Goal: Information Seeking & Learning: Find specific fact

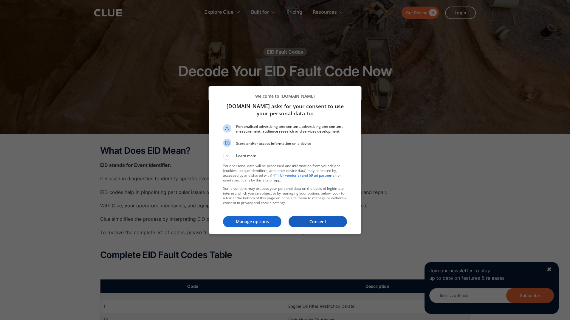
click at [309, 222] on p "Consent" at bounding box center [317, 222] width 58 height 6
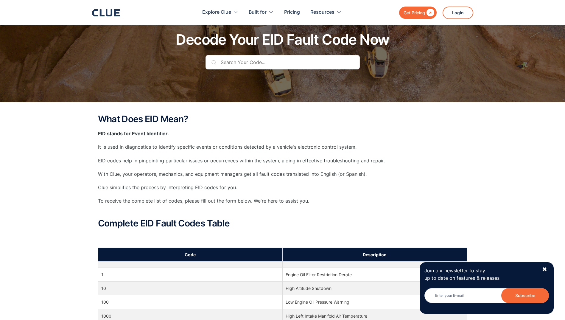
scroll to position [30, 0]
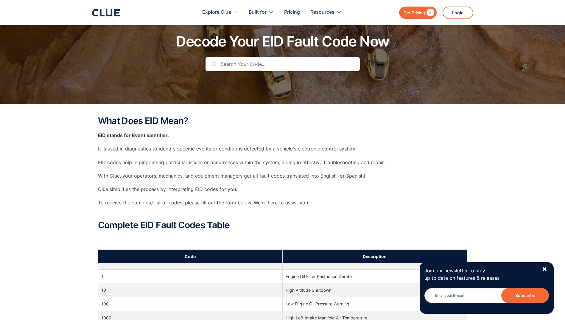
click at [98, 173] on p "With Clue, your operators, mechanics, and equipment managers get all fault code…" at bounding box center [282, 175] width 369 height 7
click at [98, 191] on p "Clue simplifies the process by interpreting EID codes for you." at bounding box center [282, 189] width 369 height 7
click at [99, 200] on p "To receive the complete list of codes, please fill out the form below. We're he…" at bounding box center [282, 206] width 369 height 15
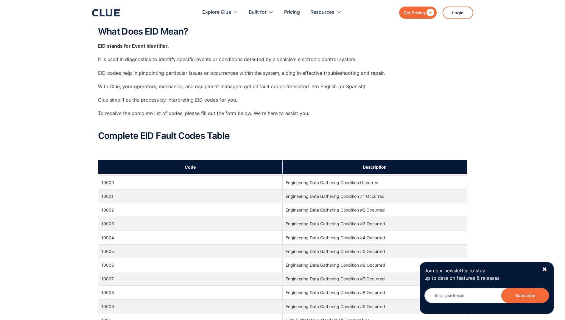
scroll to position [0, 0]
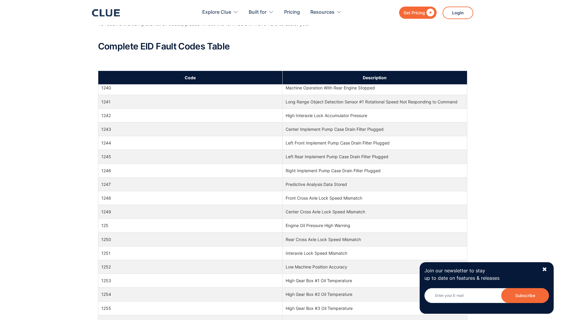
scroll to position [4529, 0]
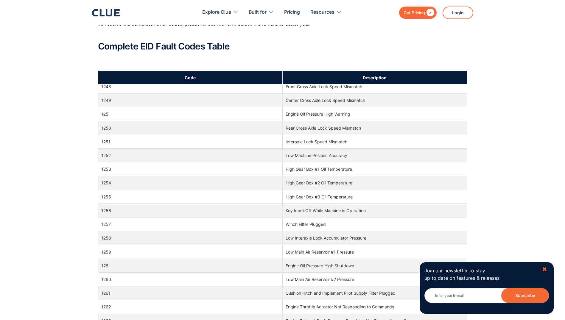
click at [545, 270] on div "✖" at bounding box center [544, 269] width 5 height 7
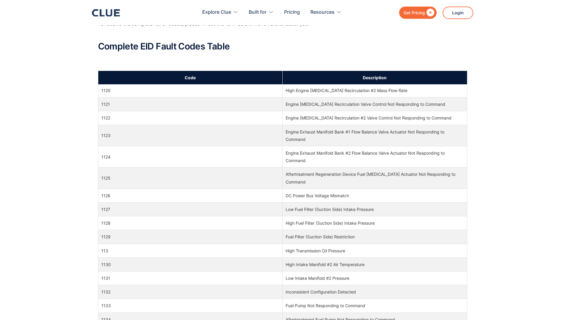
scroll to position [0, 0]
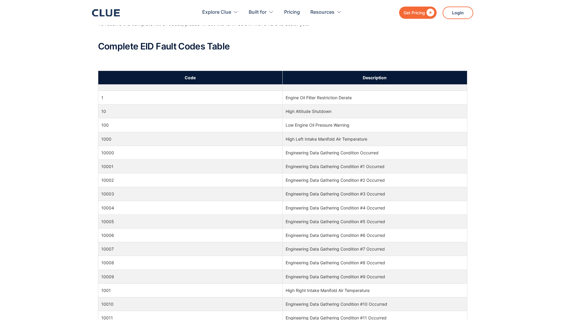
click at [216, 57] on div "What Does EID Mean? EID stands for Event Identifier. It is used in diagnostics …" at bounding box center [282, 3] width 369 height 133
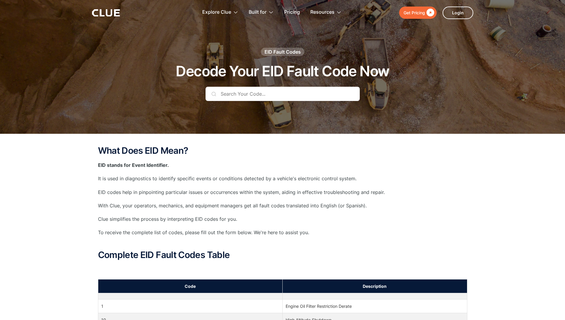
click at [239, 92] on input "text" at bounding box center [283, 94] width 154 height 14
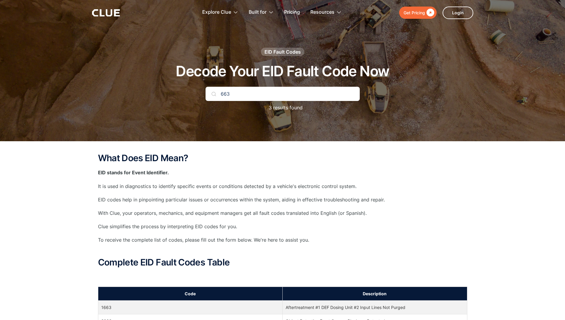
type input "663"
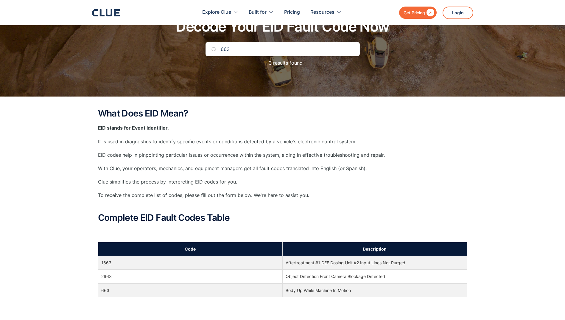
scroll to position [149, 0]
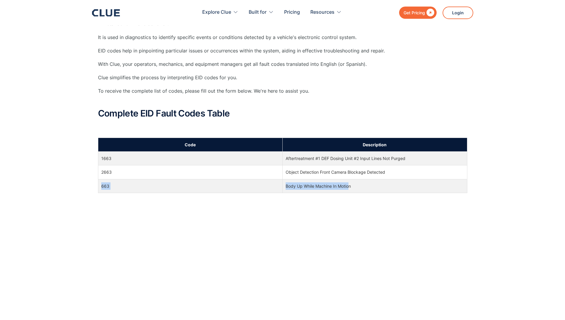
drag, startPoint x: 350, startPoint y: 187, endPoint x: 101, endPoint y: 188, distance: 248.8
click at [101, 188] on tr "663 Body Up While Machine In Motion" at bounding box center [282, 186] width 369 height 14
drag, startPoint x: 101, startPoint y: 188, endPoint x: 55, endPoint y: 182, distance: 46.6
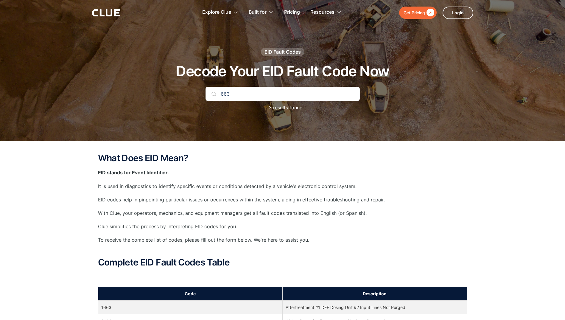
click at [245, 88] on input "663" at bounding box center [283, 94] width 154 height 14
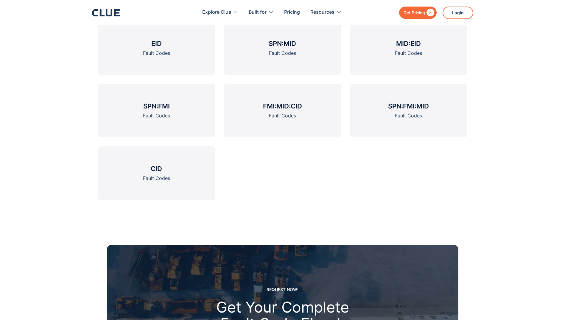
scroll to position [775, 0]
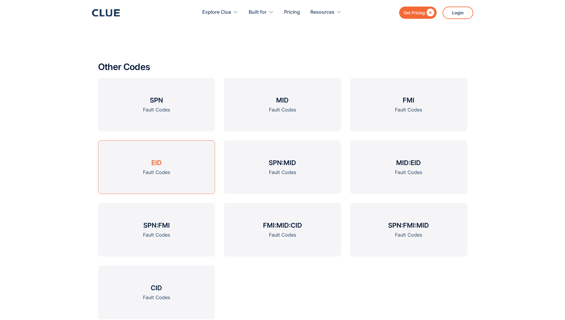
click at [153, 166] on h3 "EID" at bounding box center [156, 162] width 10 height 9
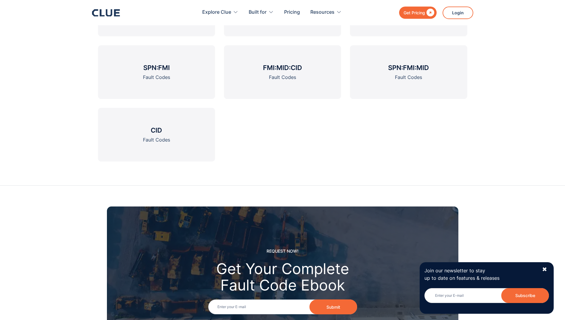
scroll to position [775, 0]
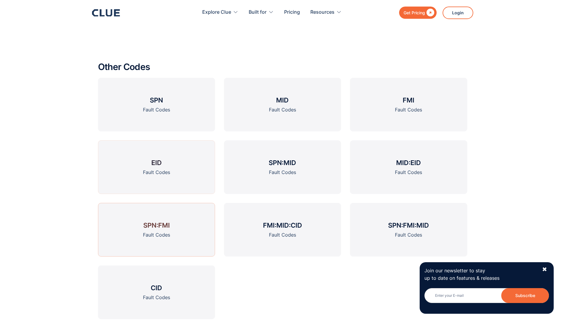
click at [157, 169] on div "Fault Codes" at bounding box center [156, 172] width 27 height 7
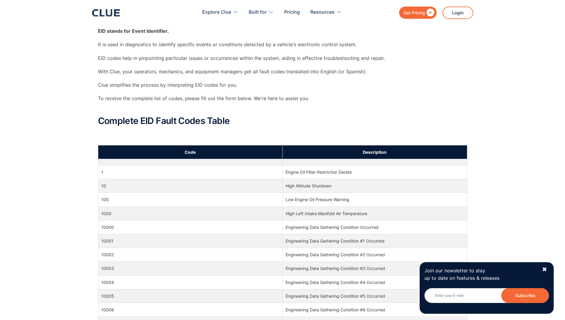
scroll to position [179, 0]
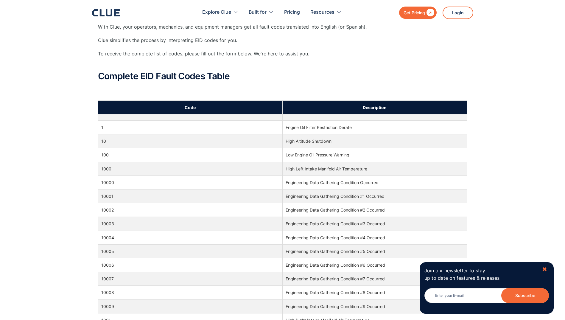
click at [545, 270] on div "✖" at bounding box center [544, 269] width 5 height 7
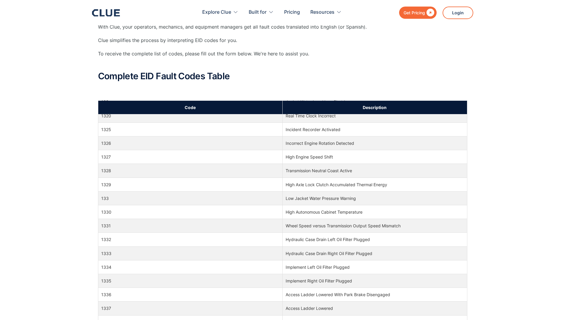
scroll to position [5780, 0]
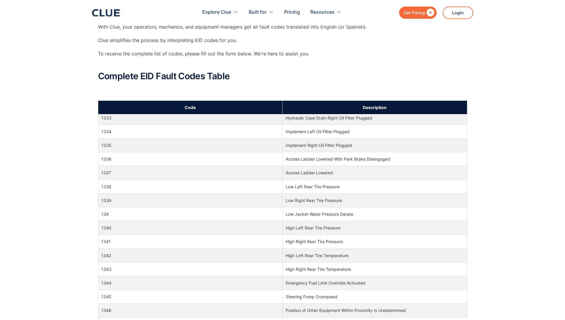
click at [54, 49] on div "What Does EID Mean? EID stands for Event Identifier. It is used in diagnostics …" at bounding box center [282, 297] width 565 height 685
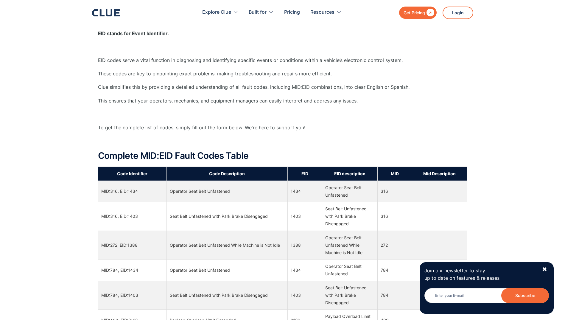
scroll to position [238, 0]
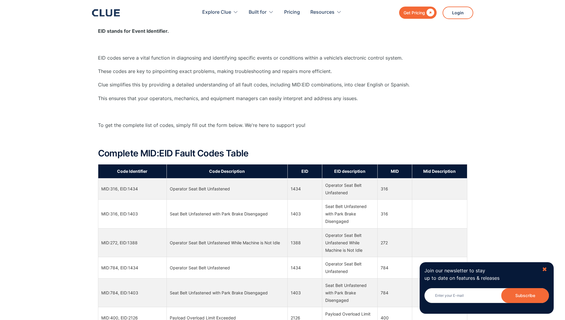
click at [544, 269] on div "✖" at bounding box center [544, 269] width 5 height 7
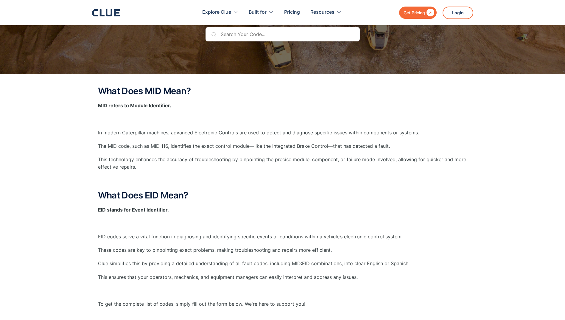
scroll to position [0, 0]
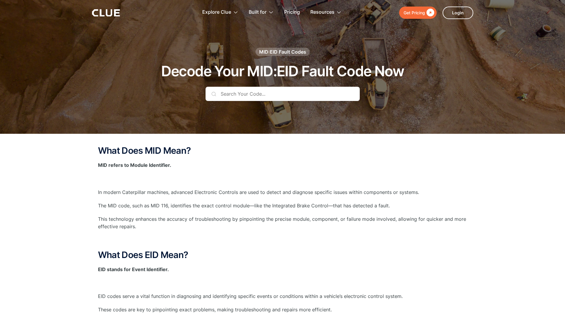
click at [149, 198] on div "What Does MID Mean? MID refers to Module Identifier. ‍ In modern Caterpillar ma…" at bounding box center [282, 274] width 369 height 257
click at [146, 217] on p "This technology enhances the accuracy of troubleshooting by pinpointing the pre…" at bounding box center [282, 222] width 369 height 15
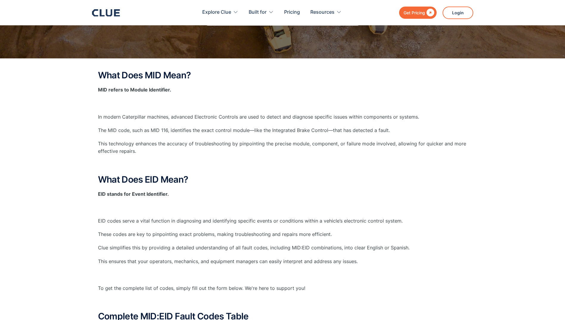
scroll to position [89, 0]
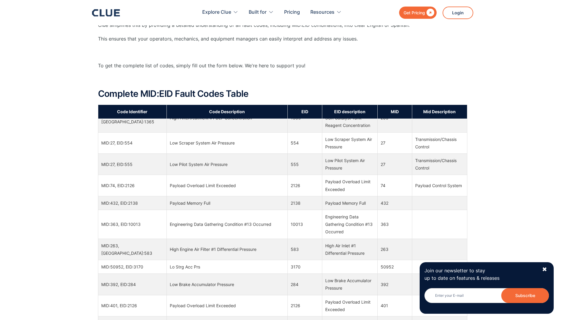
scroll to position [536, 0]
click at [545, 271] on div "✖" at bounding box center [544, 269] width 5 height 7
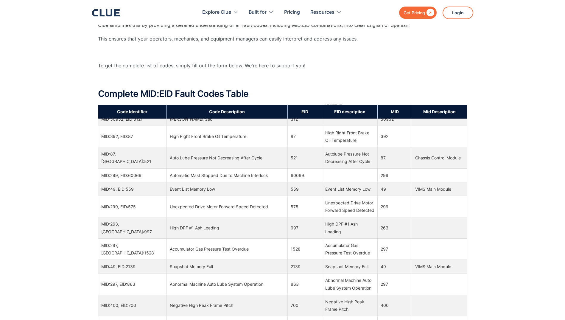
scroll to position [2801, 0]
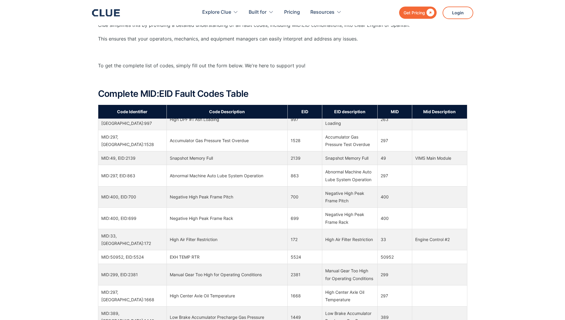
click at [71, 157] on div "What Does MID Mean? MID refers to Module Identifier. ‍ In modern Caterpillar ma…" at bounding box center [282, 240] width 565 height 808
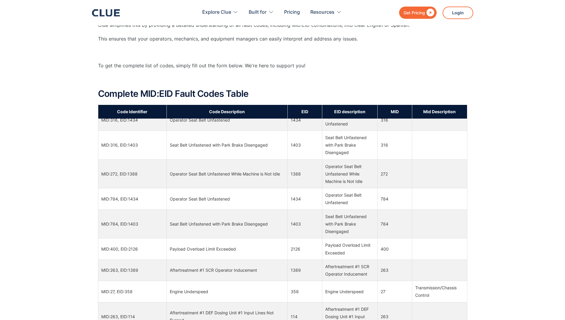
scroll to position [0, 0]
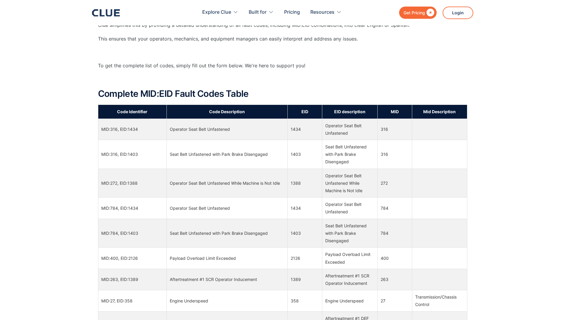
click at [83, 110] on div "What Does MID Mean? MID refers to Module Identifier. ‍ In modern Caterpillar ma…" at bounding box center [282, 240] width 565 height 808
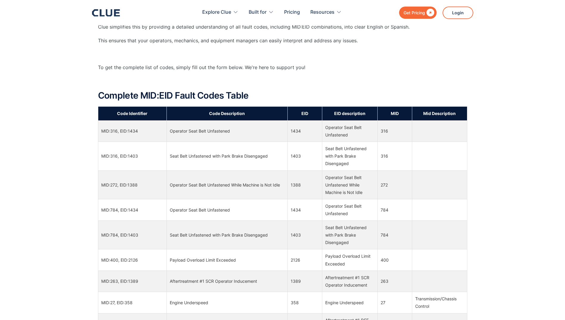
scroll to position [149, 0]
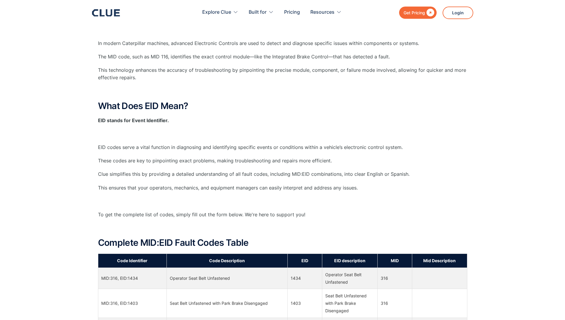
click at [221, 207] on div "What Does MID Mean? MID refers to Module Identifier. ‍ In modern Caterpillar ma…" at bounding box center [282, 125] width 369 height 257
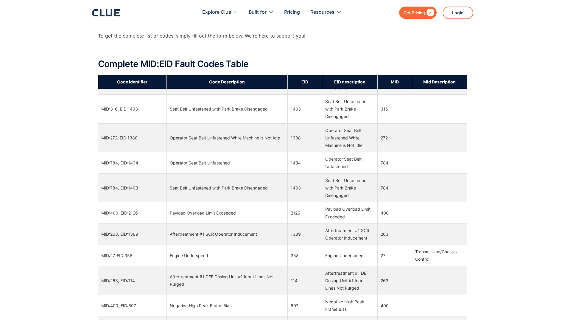
scroll to position [0, 0]
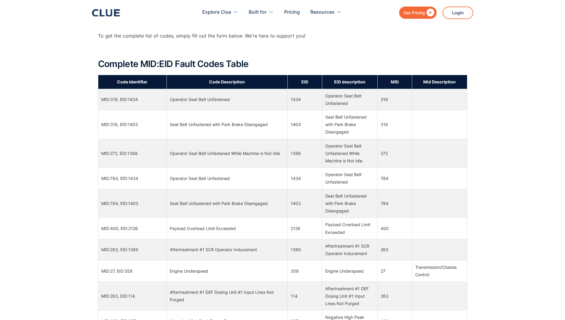
click at [143, 233] on td "MID:400, EID:2126" at bounding box center [132, 228] width 69 height 21
click at [167, 187] on td "Operator Seat Belt Unfastened" at bounding box center [227, 178] width 121 height 21
drag, startPoint x: 102, startPoint y: 178, endPoint x: 140, endPoint y: 178, distance: 37.8
click at [140, 178] on td "MID:784, EID:1434" at bounding box center [132, 178] width 69 height 21
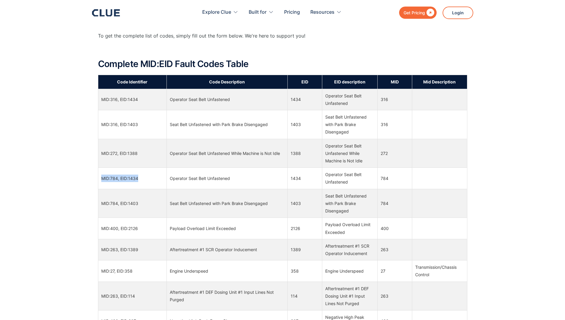
drag, startPoint x: 139, startPoint y: 178, endPoint x: 100, endPoint y: 180, distance: 39.7
click at [100, 180] on td "MID:784, EID:1434" at bounding box center [132, 178] width 69 height 21
drag, startPoint x: 103, startPoint y: 155, endPoint x: 139, endPoint y: 153, distance: 36.7
click at [139, 153] on td "MID:272, EID:1388" at bounding box center [132, 153] width 69 height 29
drag, startPoint x: 139, startPoint y: 153, endPoint x: 139, endPoint y: 127, distance: 26.2
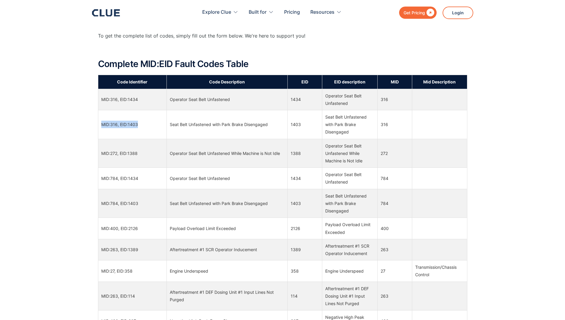
click at [139, 127] on td "MID:316, EID:1403" at bounding box center [132, 124] width 69 height 29
drag, startPoint x: 139, startPoint y: 127, endPoint x: 139, endPoint y: 100, distance: 27.1
click at [139, 100] on td "MID:316, EID:1434" at bounding box center [132, 99] width 69 height 21
drag, startPoint x: 139, startPoint y: 100, endPoint x: 139, endPoint y: 102, distance: 3.1
click at [139, 102] on td "MID:316, EID:1434" at bounding box center [132, 99] width 69 height 21
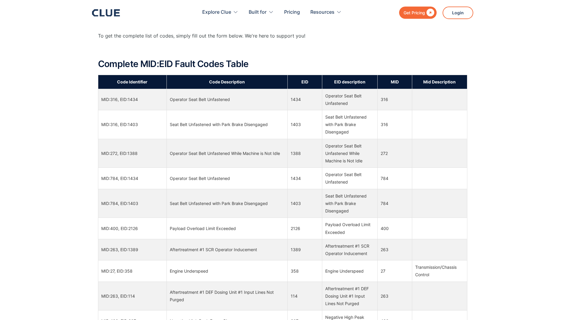
click at [62, 99] on div "What Does MID Mean? MID refers to Module Identifier. ‍ In modern Caterpillar ma…" at bounding box center [282, 210] width 565 height 808
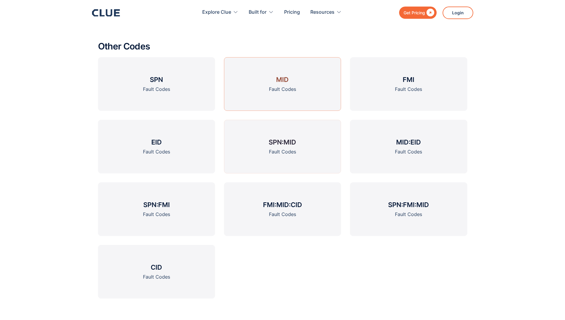
scroll to position [864, 0]
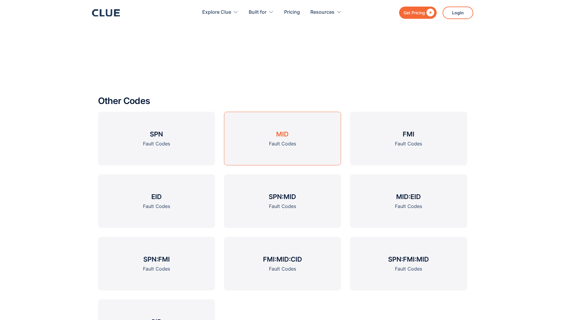
click at [281, 143] on div "Fault Codes" at bounding box center [282, 143] width 27 height 7
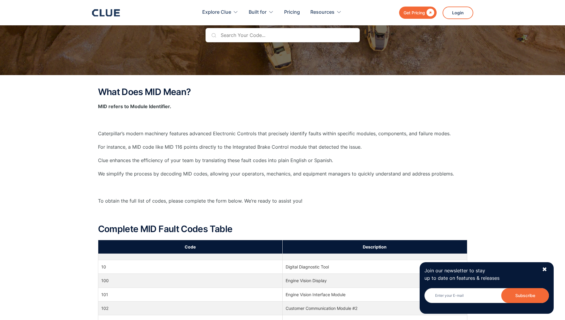
scroll to position [119, 0]
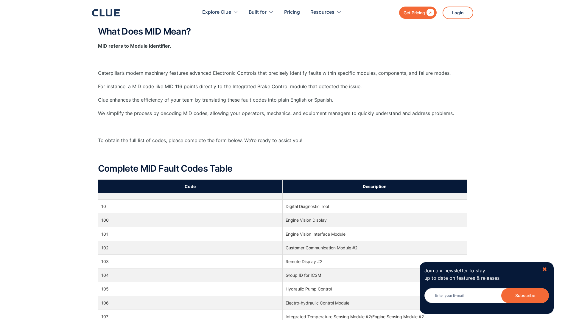
click at [545, 268] on div "✖" at bounding box center [544, 269] width 5 height 7
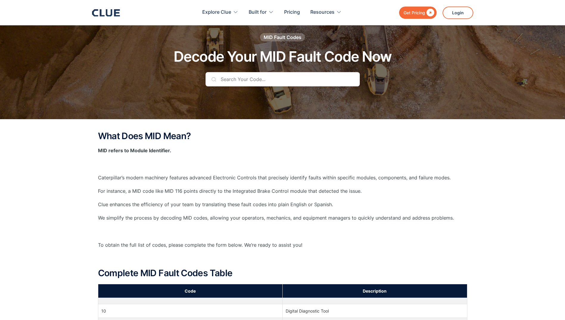
scroll to position [0, 0]
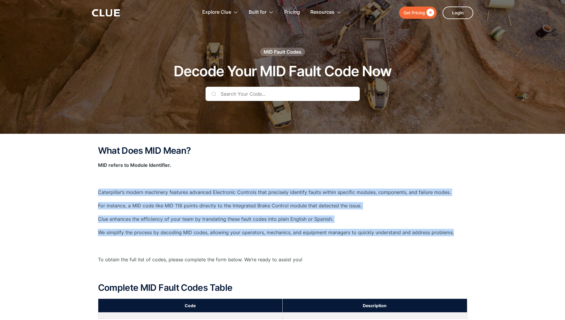
drag, startPoint x: 99, startPoint y: 192, endPoint x: 453, endPoint y: 231, distance: 356.7
click at [453, 231] on div "What Does MID Mean? MID refers to Module Identifier. ‍ Caterpillar’s modern mac…" at bounding box center [282, 222] width 369 height 153
click at [114, 211] on div "What Does MID Mean? MID refers to Module Identifier. ‍ Caterpillar’s modern mac…" at bounding box center [282, 222] width 369 height 153
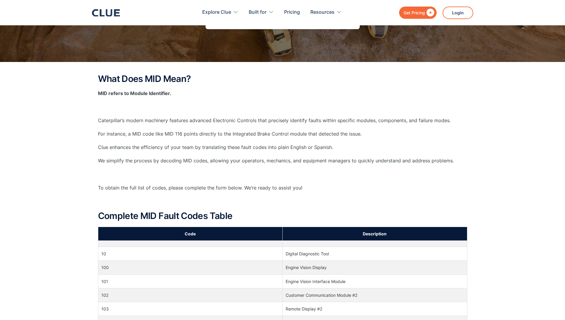
scroll to position [179, 0]
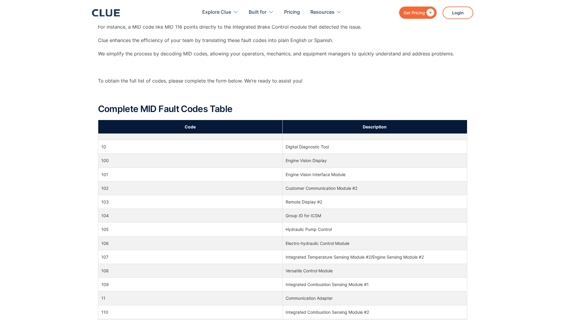
click at [77, 156] on div "What Does MID Mean? MID refers to Module Identifier. ‍ Caterpillar’s modern mac…" at bounding box center [282, 307] width 565 height 704
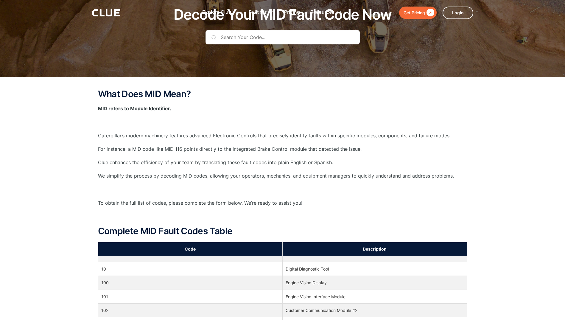
scroll to position [0, 0]
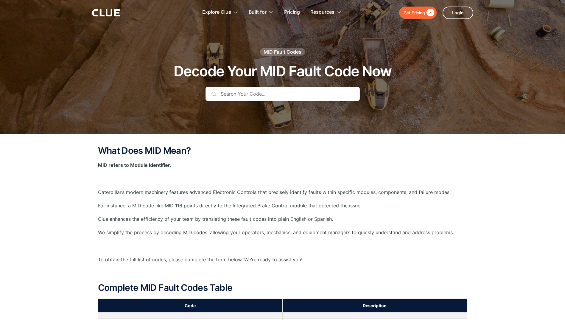
click at [309, 214] on div "What Does MID Mean? MID refers to Module Identifier. ‍ Caterpillar’s modern mac…" at bounding box center [282, 222] width 369 height 153
click at [124, 200] on div "What Does MID Mean? MID refers to Module Identifier. ‍ Caterpillar’s modern mac…" at bounding box center [282, 222] width 369 height 153
click at [313, 202] on p "For instance, a MID code like MID 116 points directly to the Integrated Brake C…" at bounding box center [282, 205] width 369 height 7
click at [372, 202] on p "For instance, a MID code like MID 116 points directly to the Integrated Brake C…" at bounding box center [282, 205] width 369 height 7
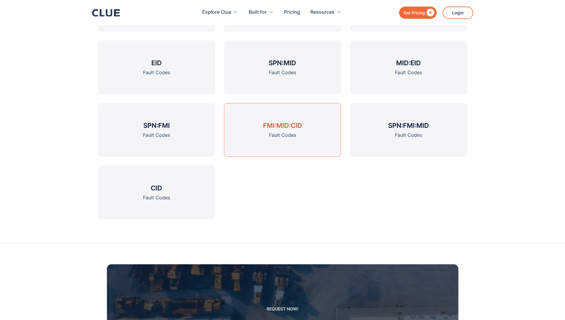
scroll to position [804, 0]
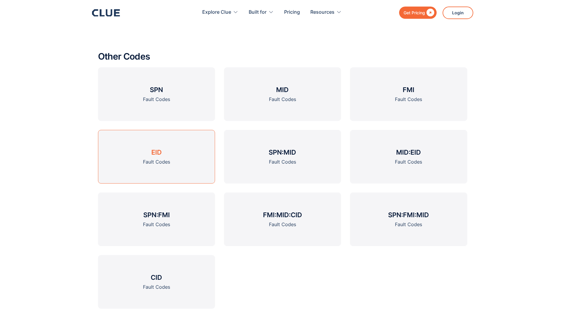
click at [148, 157] on link "EID Fault Codes" at bounding box center [156, 157] width 117 height 54
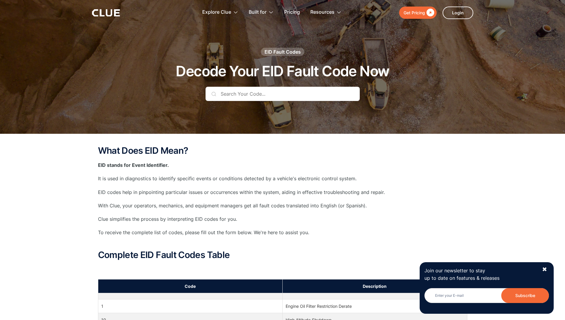
scroll to position [119, 0]
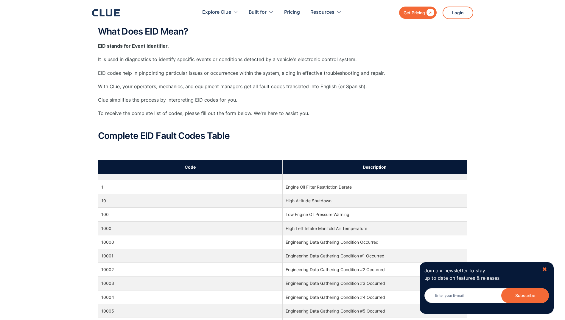
click at [544, 271] on div "✖" at bounding box center [544, 269] width 5 height 7
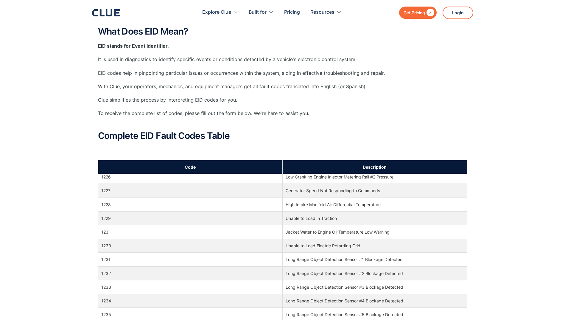
scroll to position [4290, 0]
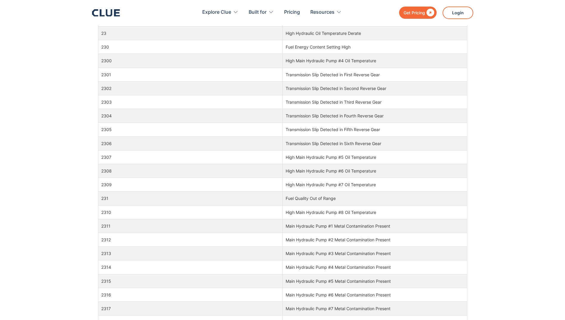
scroll to position [20016, 0]
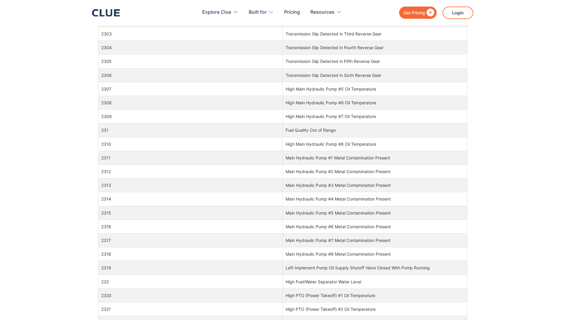
click at [53, 59] on div "What Does EID Mean? EID stands for Event Identifier. It is used in diagnostics …" at bounding box center [282, 118] width 565 height 685
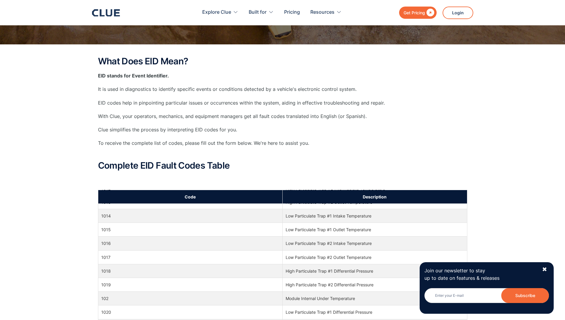
scroll to position [1073, 0]
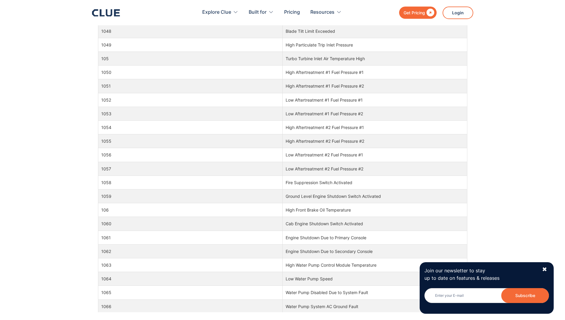
scroll to position [1490, 0]
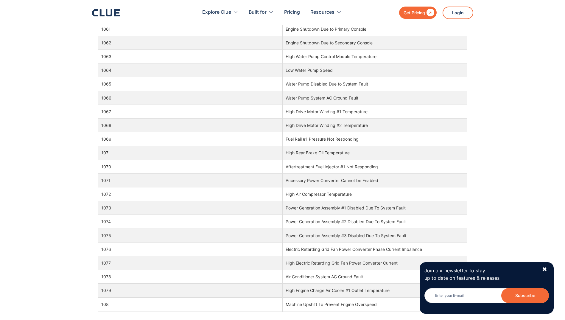
click at [296, 233] on td "Power Generation Assembly #3 Disabled Due To System Fault" at bounding box center [375, 236] width 185 height 14
click at [103, 238] on td "1075" at bounding box center [190, 236] width 185 height 14
click at [104, 237] on td "1075" at bounding box center [190, 236] width 185 height 14
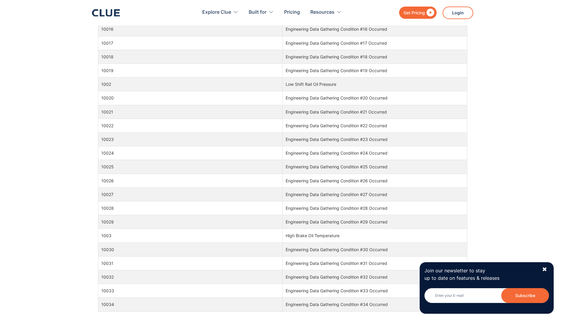
scroll to position [0, 0]
